Goal: Ask a question: Seek information or help from site administrators or community

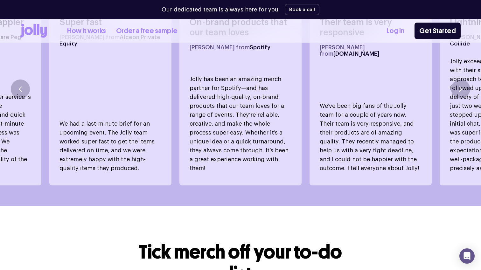
scroll to position [477, 0]
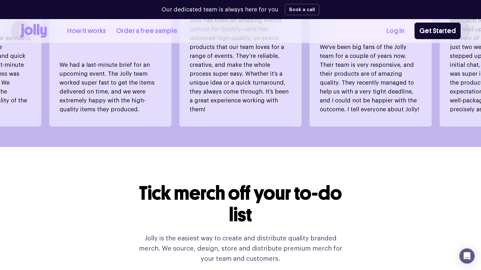
click at [93, 31] on link "How it works" at bounding box center [86, 31] width 39 height 11
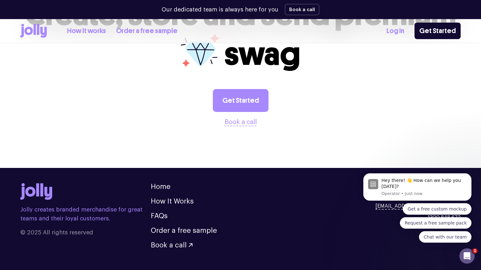
scroll to position [1286, 0]
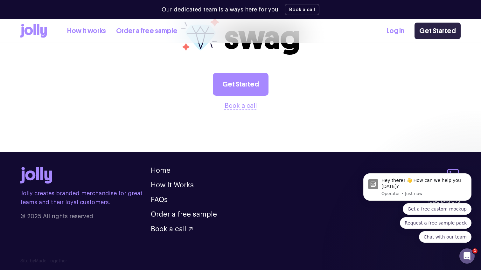
click at [433, 35] on link "Get Started" at bounding box center [438, 31] width 46 height 17
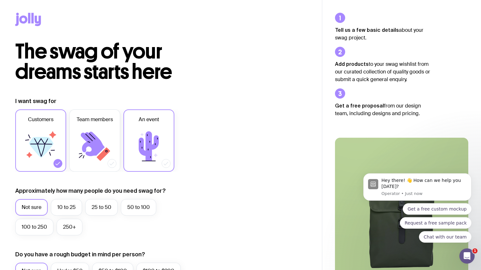
click at [147, 154] on icon at bounding box center [149, 146] width 20 height 30
click at [0, 0] on input "An event" at bounding box center [0, 0] width 0 height 0
click at [39, 225] on label "100 to 250" at bounding box center [34, 227] width 38 height 17
click at [0, 0] on input "100 to 250" at bounding box center [0, 0] width 0 height 0
click at [52, 133] on icon at bounding box center [52, 134] width 7 height 7
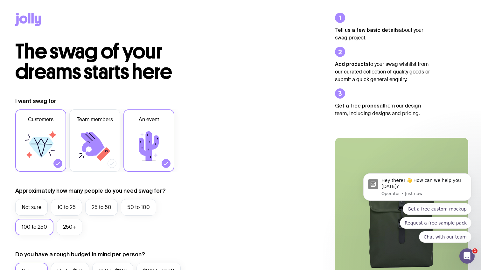
click at [0, 0] on input "Customers" at bounding box center [0, 0] width 0 height 0
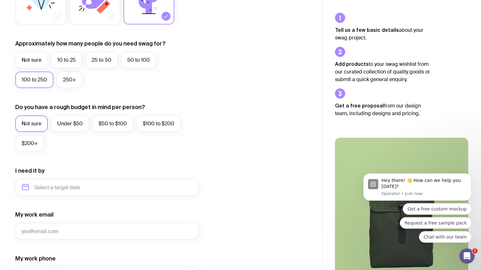
scroll to position [157, 0]
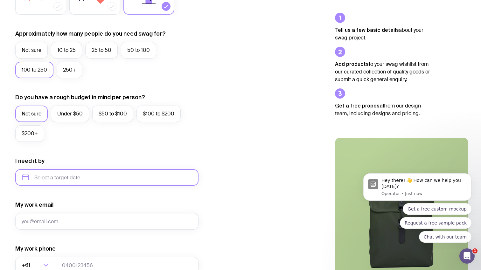
click at [138, 172] on input "text" at bounding box center [106, 177] width 183 height 17
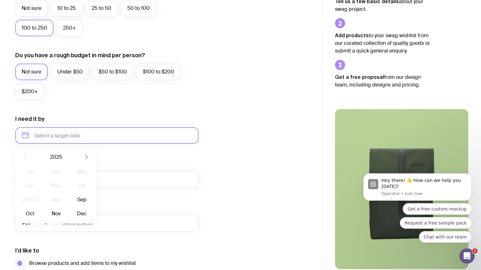
scroll to position [200, 0]
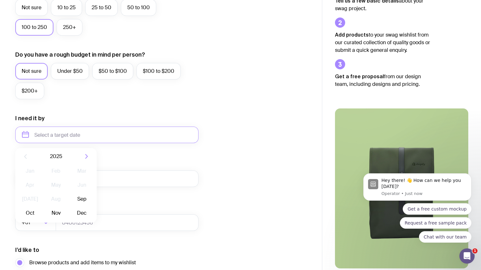
click at [87, 159] on icon "button" at bounding box center [87, 157] width 8 height 8
click at [44, 172] on button "Jan" at bounding box center [55, 171] width 23 height 13
type input "January 2026"
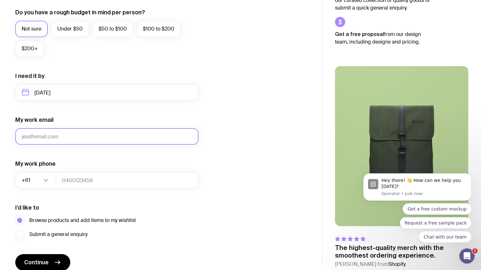
scroll to position [271, 0]
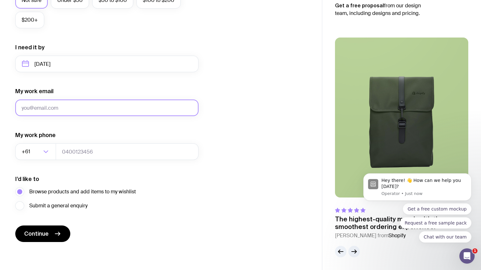
click at [75, 104] on input "My work email" at bounding box center [106, 108] width 183 height 17
type input "stina.chivers@gmail.com"
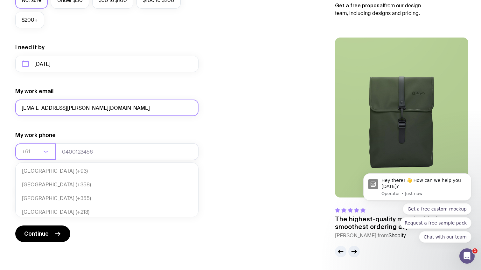
scroll to position [138, 0]
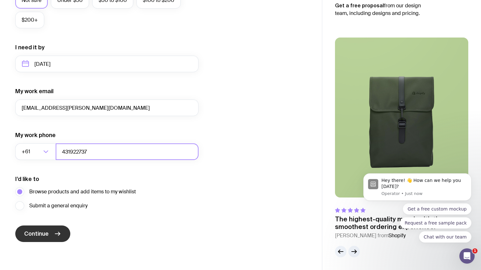
type input "431922737"
click at [48, 236] on button "Continue" at bounding box center [42, 234] width 55 height 17
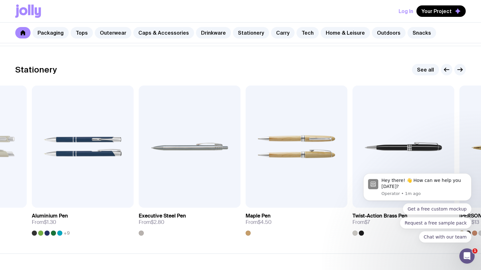
scroll to position [1123, 0]
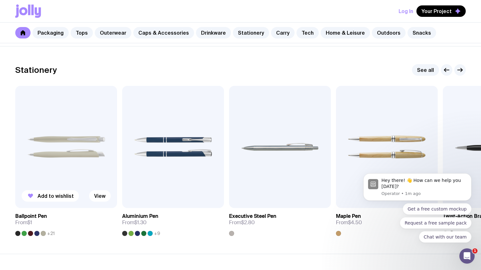
click at [45, 148] on img at bounding box center [66, 147] width 102 height 122
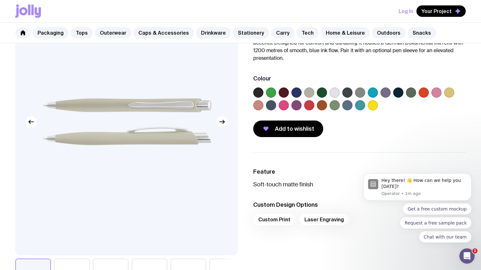
scroll to position [66, 0]
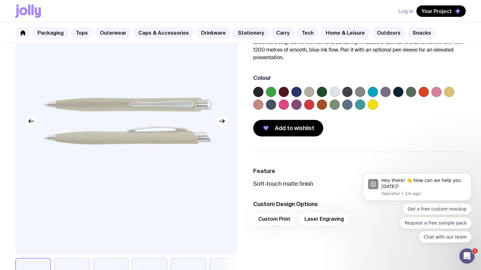
click at [259, 91] on label at bounding box center [258, 92] width 10 height 10
click at [0, 0] on input "radio" at bounding box center [0, 0] width 0 height 0
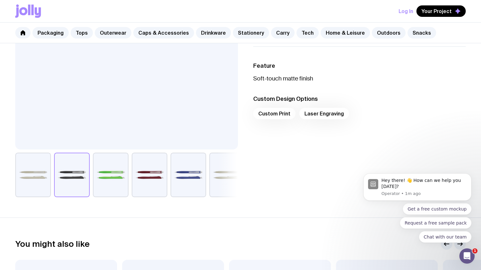
scroll to position [169, 0]
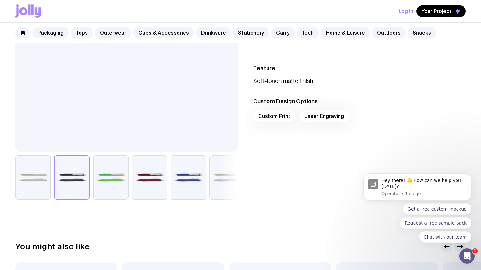
click at [280, 117] on div "Custom Print Laser Engraving" at bounding box center [359, 117] width 213 height 15
click at [310, 116] on div "Custom Print Laser Engraving" at bounding box center [359, 117] width 213 height 15
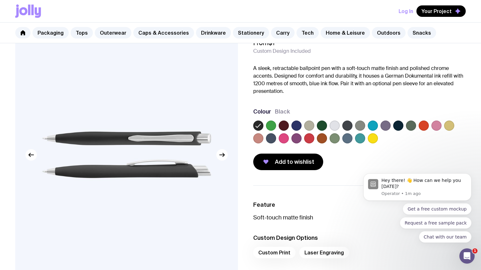
scroll to position [0, 0]
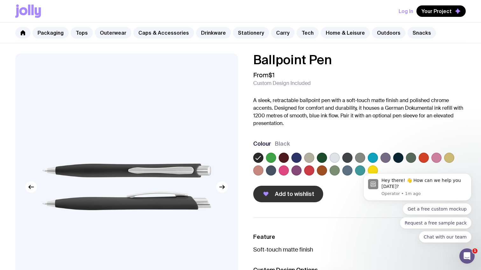
click at [287, 198] on span "Add to wishlist" at bounding box center [294, 194] width 39 height 8
click at [247, 36] on link "Stationery" at bounding box center [251, 32] width 36 height 11
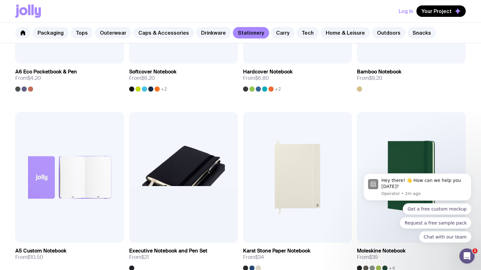
scroll to position [479, 0]
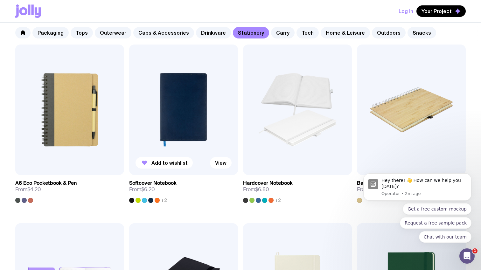
click at [189, 117] on img at bounding box center [183, 110] width 109 height 131
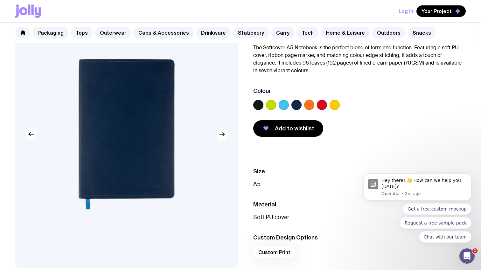
scroll to position [52, 0]
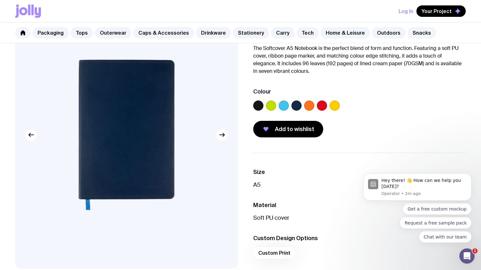
click at [256, 104] on label at bounding box center [258, 106] width 10 height 10
click at [0, 0] on input "radio" at bounding box center [0, 0] width 0 height 0
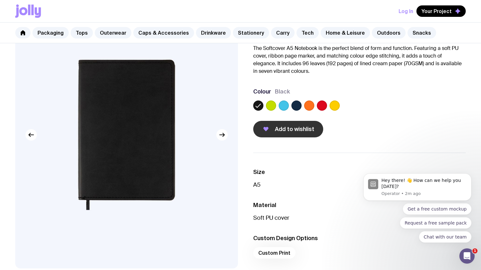
click at [299, 137] on button "Add to wishlist" at bounding box center [288, 129] width 70 height 17
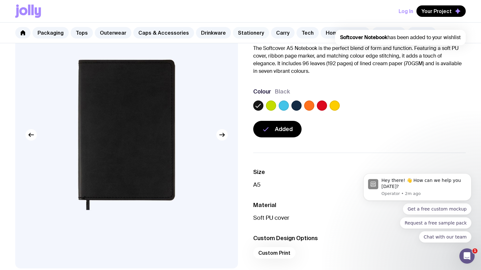
click at [246, 35] on link "Stationery" at bounding box center [251, 32] width 36 height 11
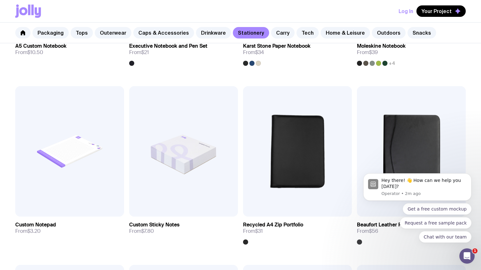
scroll to position [796, 0]
click at [273, 31] on link "Carry" at bounding box center [283, 32] width 24 height 11
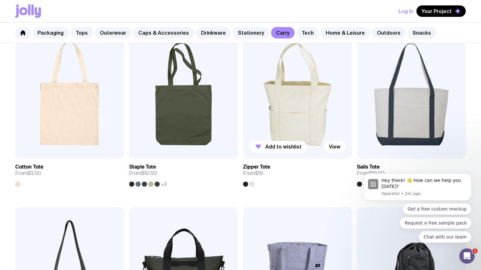
scroll to position [137, 0]
click at [61, 145] on span "Add to wishlist" at bounding box center [56, 147] width 36 height 6
click at [92, 98] on img at bounding box center [69, 94] width 109 height 131
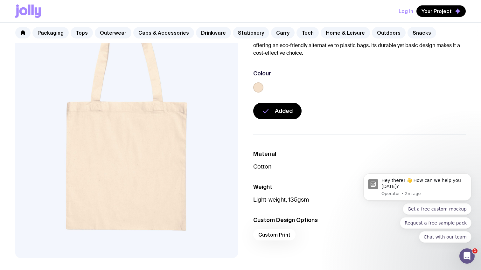
scroll to position [65, 0]
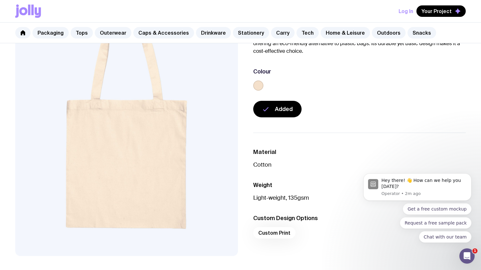
scroll to position [137, 0]
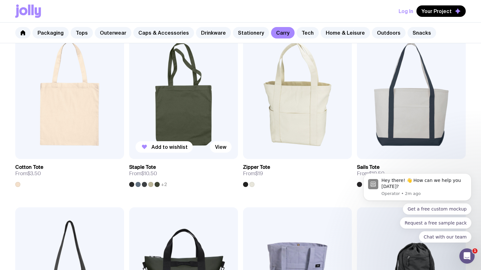
click at [175, 104] on img at bounding box center [183, 94] width 109 height 131
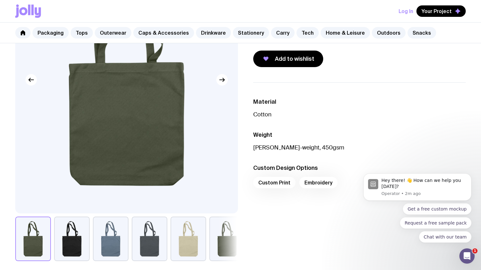
scroll to position [131, 0]
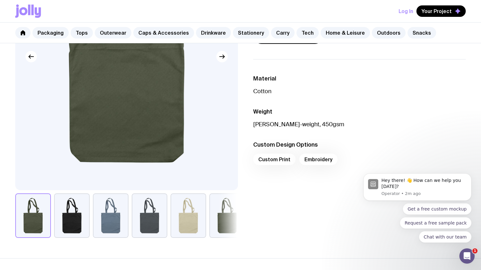
click at [85, 212] on button "button" at bounding box center [72, 216] width 36 height 45
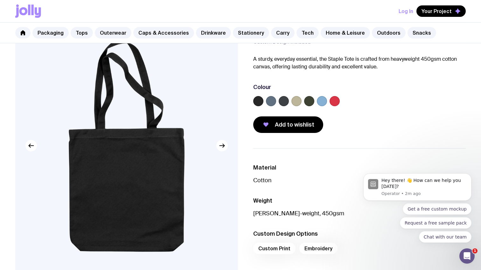
scroll to position [43, 0]
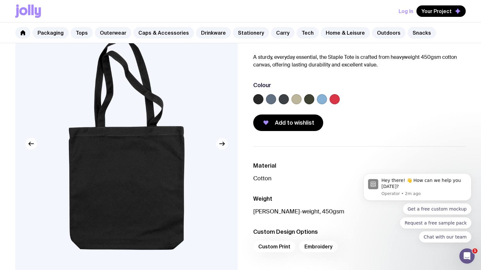
click at [224, 143] on icon "button" at bounding box center [224, 144] width 2 height 4
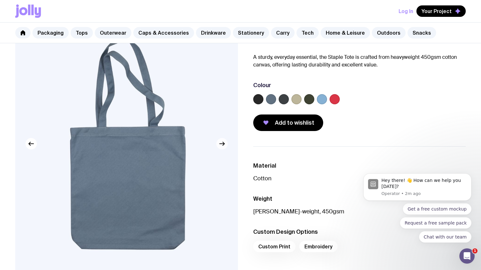
click at [224, 143] on icon "button" at bounding box center [224, 144] width 2 height 4
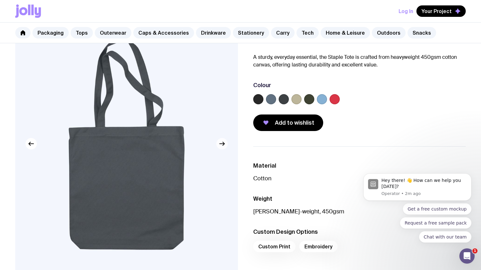
click at [224, 143] on icon "button" at bounding box center [224, 144] width 2 height 4
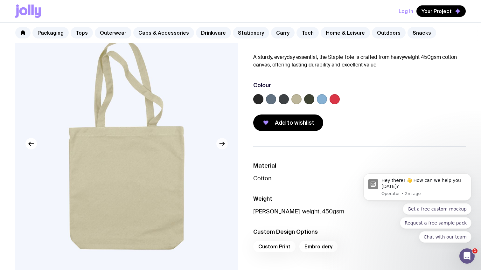
click at [224, 143] on icon "button" at bounding box center [224, 144] width 2 height 4
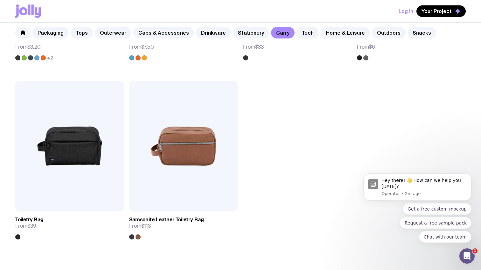
scroll to position [1552, 0]
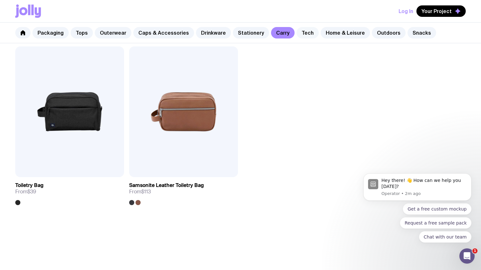
click at [301, 30] on link "Tech" at bounding box center [308, 32] width 22 height 11
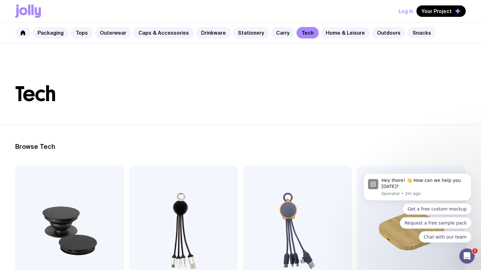
scroll to position [100, 0]
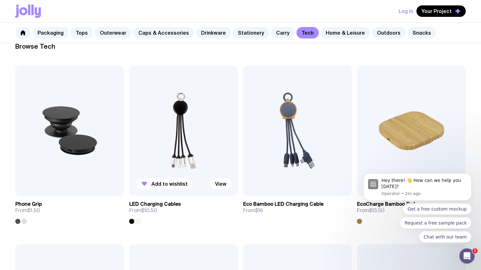
click at [174, 187] on span "Add to wishlist" at bounding box center [170, 184] width 36 height 6
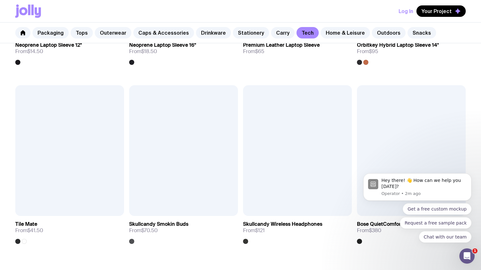
scroll to position [1237, 0]
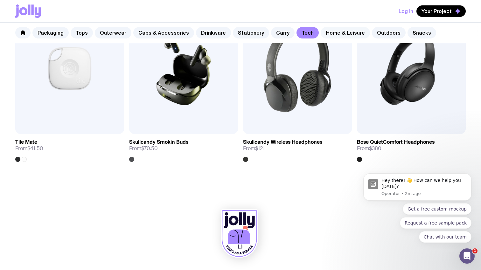
click at [330, 31] on link "Home & Leisure" at bounding box center [345, 32] width 49 height 11
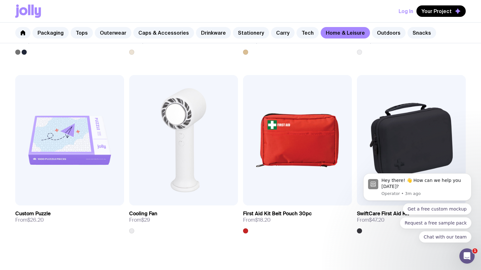
scroll to position [1416, 0]
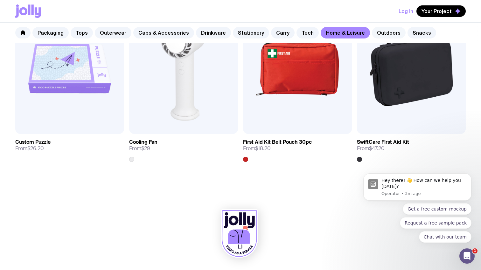
click at [381, 31] on link "Outdoors" at bounding box center [389, 32] width 34 height 11
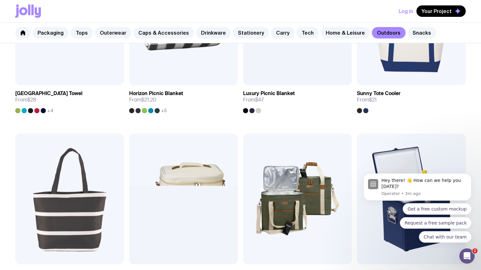
scroll to position [628, 0]
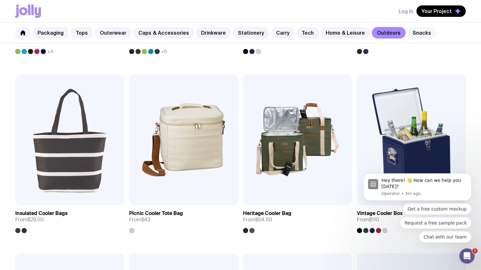
click at [409, 34] on link "Snacks" at bounding box center [422, 32] width 29 height 11
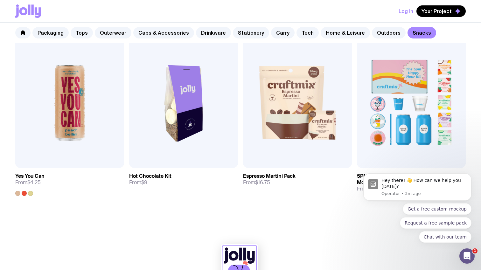
scroll to position [487, 0]
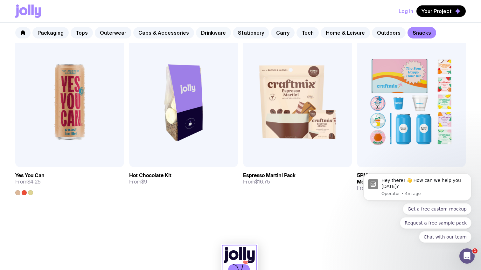
click at [210, 32] on link "Drinkware" at bounding box center [213, 32] width 35 height 11
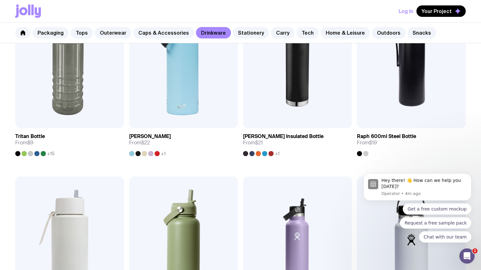
scroll to position [706, 0]
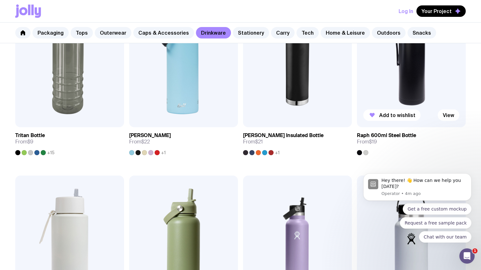
click at [414, 77] on img at bounding box center [411, 61] width 109 height 131
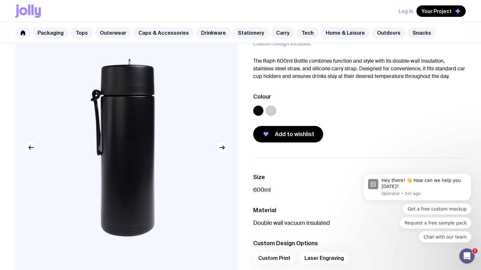
scroll to position [36, 0]
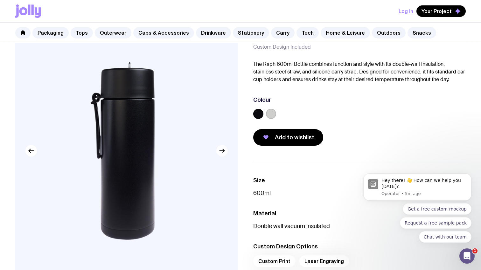
click at [222, 154] on icon "button" at bounding box center [222, 151] width 8 height 8
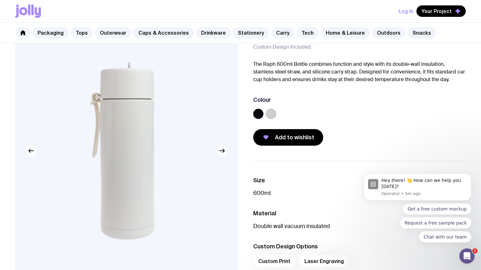
click at [222, 154] on icon "button" at bounding box center [222, 151] width 8 height 8
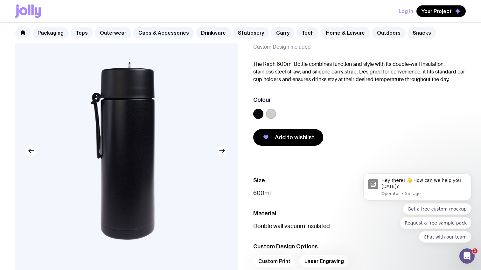
click at [222, 154] on icon "button" at bounding box center [222, 151] width 8 height 8
click at [435, 11] on span "Your Project" at bounding box center [437, 11] width 30 height 6
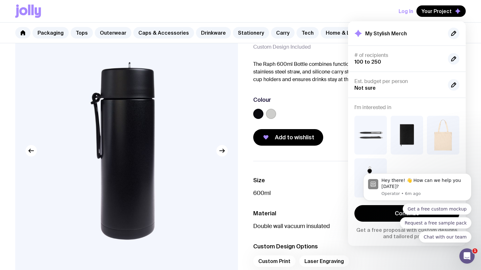
click at [401, 132] on body "Hey there! 👋 How can we help you today? Operator • 6m ago Get a free custom moc…" at bounding box center [418, 189] width 122 height 124
click at [381, 214] on div "Get a free custom mockup Request a free sample pack Chat with our team" at bounding box center [418, 222] width 108 height 39
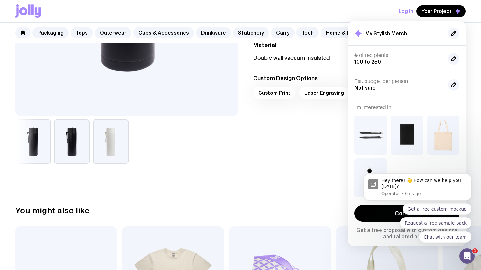
scroll to position [214, 0]
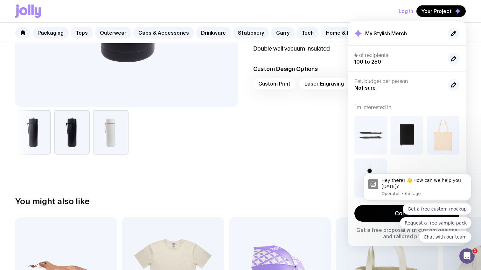
click at [387, 214] on div "Get a free custom mockup Request a free sample pack Chat with our team" at bounding box center [418, 222] width 108 height 39
click at [469, 257] on icon "Open Intercom Messenger" at bounding box center [467, 256] width 11 height 11
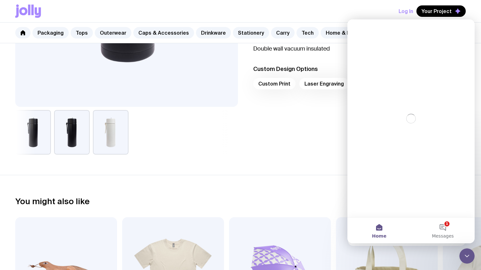
scroll to position [0, 0]
click at [469, 257] on icon "Close Intercom Messenger" at bounding box center [468, 256] width 8 height 8
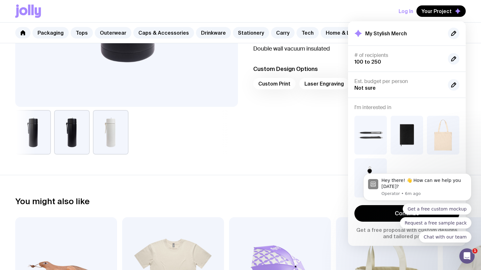
click at [380, 219] on div "Get a free custom mockup Request a free sample pack Chat with our team" at bounding box center [418, 222] width 108 height 39
click at [409, 131] on body "Hey there! 👋 How can we help you today? Operator • 6m ago Get a free custom moc…" at bounding box center [418, 189] width 122 height 124
click at [298, 130] on div "Size 600ml Material Double wall vacuum insulated Custom Design Options Custom P…" at bounding box center [354, 68] width 223 height 171
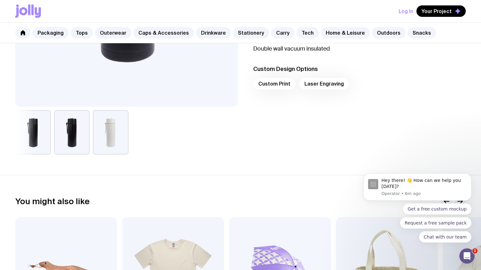
scroll to position [178, 0]
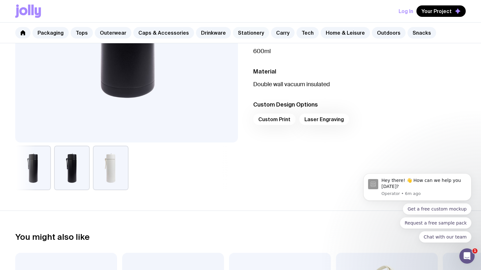
click at [242, 32] on link "Stationery" at bounding box center [251, 32] width 36 height 11
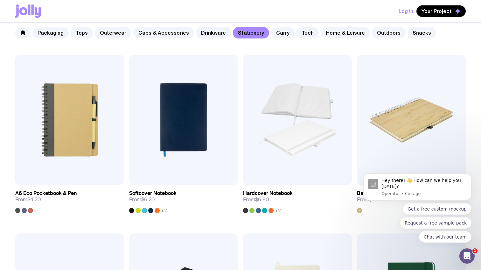
scroll to position [470, 0]
click at [148, 108] on img at bounding box center [183, 119] width 109 height 131
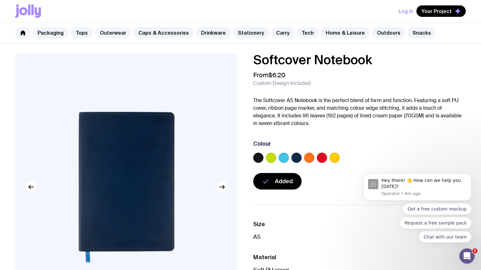
scroll to position [1, 0]
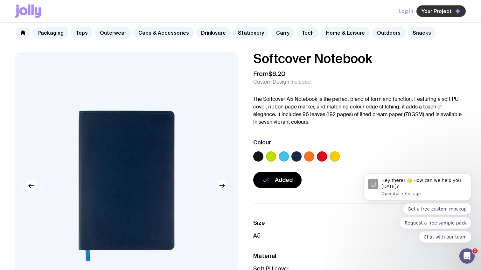
click at [450, 11] on span "Your Project" at bounding box center [437, 11] width 30 height 6
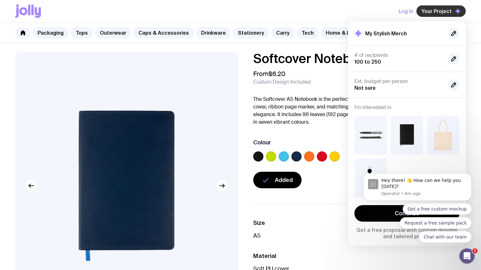
click at [450, 11] on span "Your Project" at bounding box center [437, 11] width 30 height 6
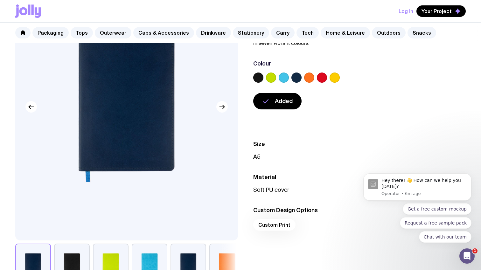
scroll to position [34, 0]
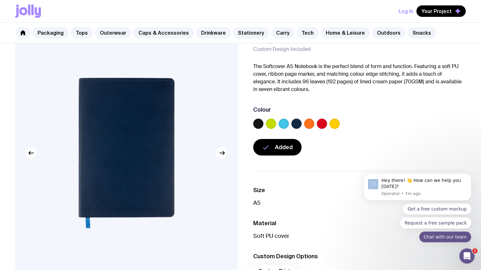
click at [442, 240] on button "Chat with our team" at bounding box center [445, 236] width 53 height 11
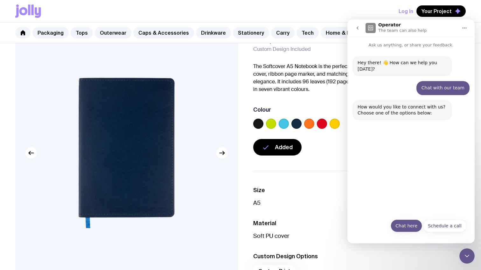
click at [411, 226] on button "Chat here" at bounding box center [407, 226] width 32 height 13
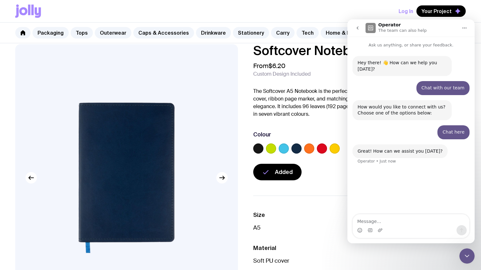
scroll to position [0, 0]
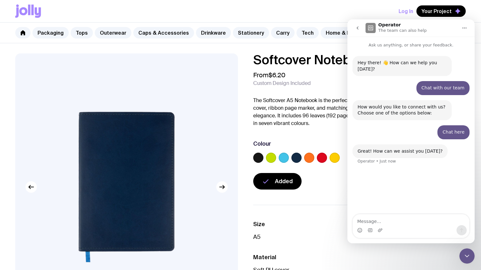
click at [295, 62] on h1 "Softcover Notebook" at bounding box center [359, 59] width 213 height 13
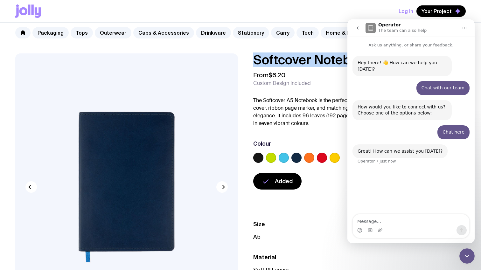
click at [295, 62] on h1 "Softcover Notebook" at bounding box center [359, 59] width 213 height 13
copy h1 "Softcover Notebook"
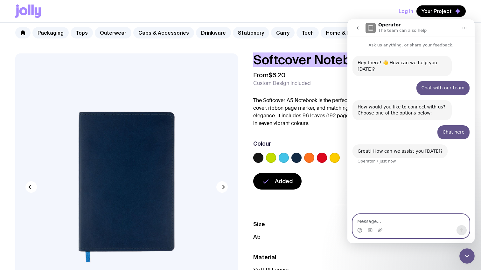
click at [375, 222] on textarea "Message…" at bounding box center [411, 220] width 117 height 11
paste textarea "Softcover Notebook"
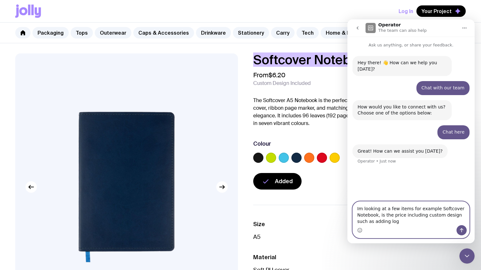
type textarea "Im looking at a few items for example Softcover Notebook, is the price includin…"
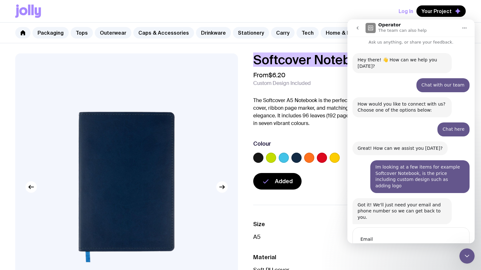
scroll to position [23, 0]
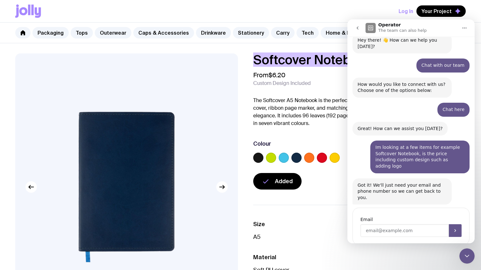
click at [400, 224] on input "Enter your email" at bounding box center [405, 230] width 88 height 13
type input "stina.chivers@valiant.finance"
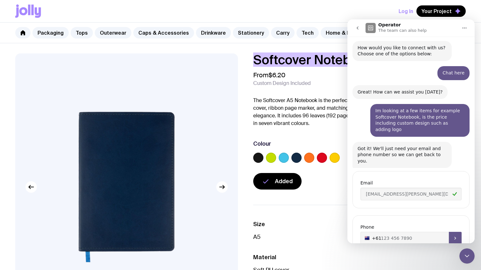
scroll to position [67, 0]
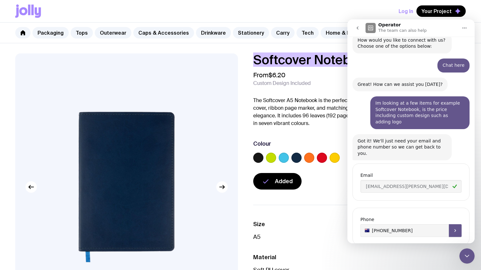
type input "+61 431922737"
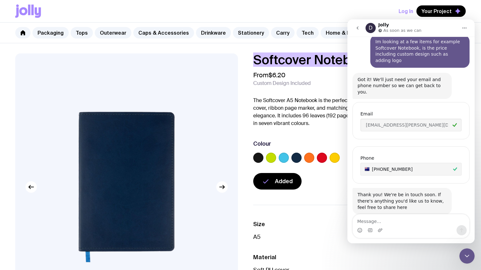
scroll to position [141, 0]
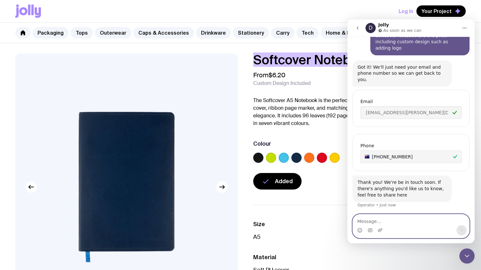
click at [371, 221] on textarea "Message…" at bounding box center [411, 220] width 117 height 11
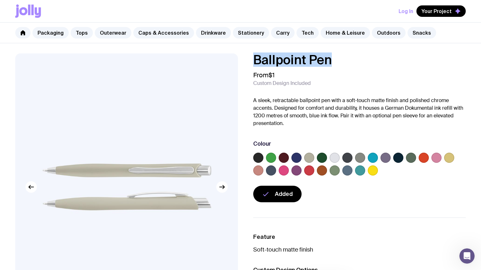
drag, startPoint x: 338, startPoint y: 60, endPoint x: 243, endPoint y: 58, distance: 95.2
click at [243, 58] on div "Ballpoint Pen From $1 Custom Design Included A sleek, retractable ballpoint pen…" at bounding box center [354, 127] width 223 height 149
copy h1 "Ballpoint Pen"
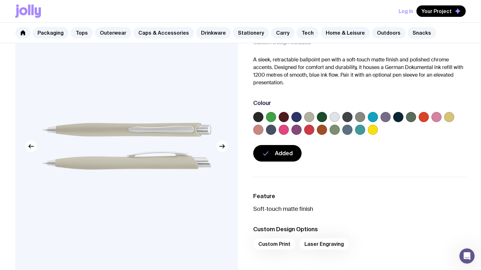
scroll to position [7, 0]
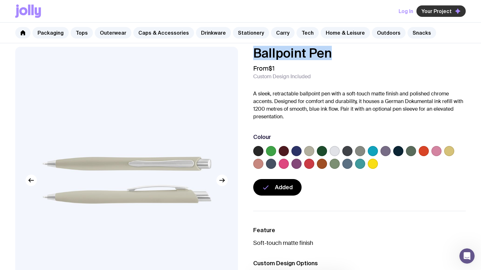
click at [442, 13] on span "Your Project" at bounding box center [437, 11] width 30 height 6
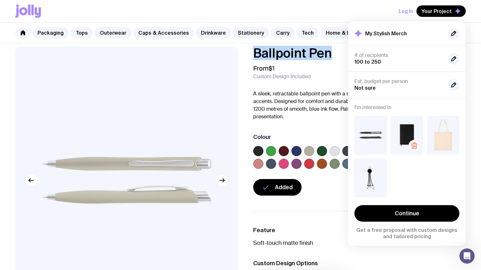
scroll to position [47, 0]
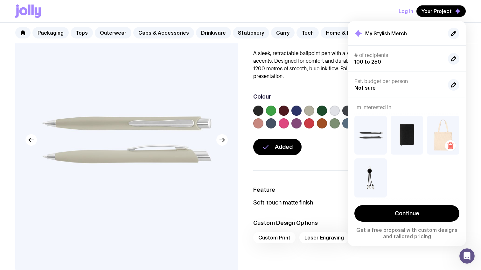
click at [435, 135] on img at bounding box center [443, 135] width 32 height 39
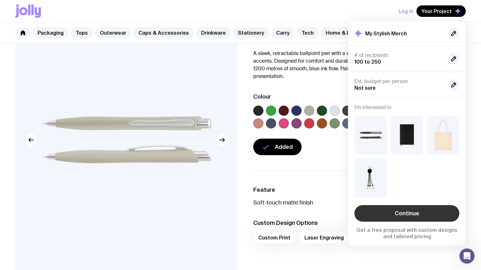
click at [411, 219] on link "Continue" at bounding box center [407, 213] width 105 height 17
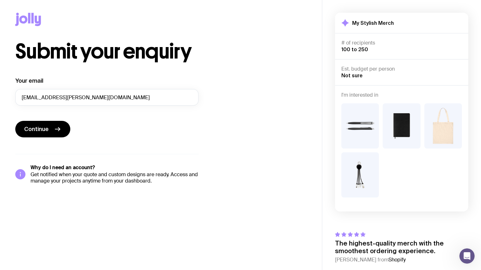
click at [372, 190] on img at bounding box center [361, 174] width 38 height 45
click at [50, 132] on button "Continue" at bounding box center [42, 129] width 55 height 17
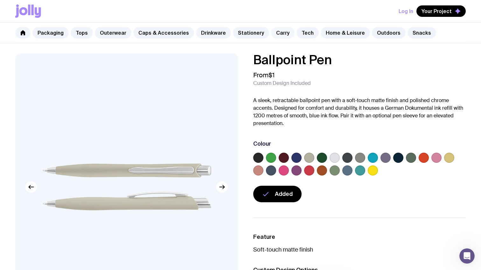
click at [279, 33] on link "Carry" at bounding box center [283, 32] width 24 height 11
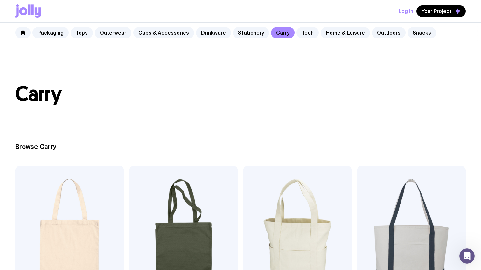
click at [85, 211] on img at bounding box center [69, 231] width 109 height 131
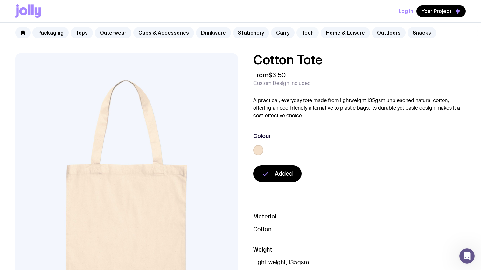
click at [297, 29] on link "Tech" at bounding box center [308, 32] width 22 height 11
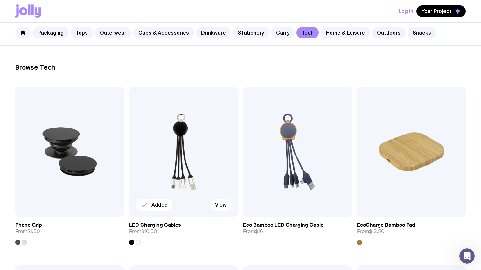
scroll to position [83, 0]
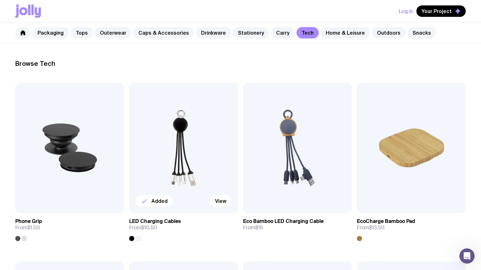
click at [191, 172] on img at bounding box center [183, 148] width 109 height 131
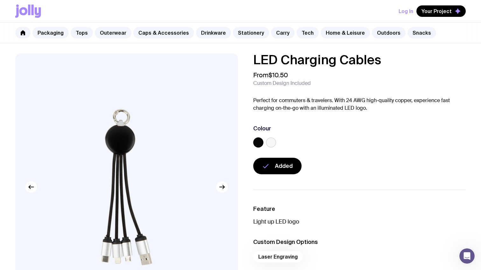
scroll to position [83, 0]
